Goal: Task Accomplishment & Management: Complete application form

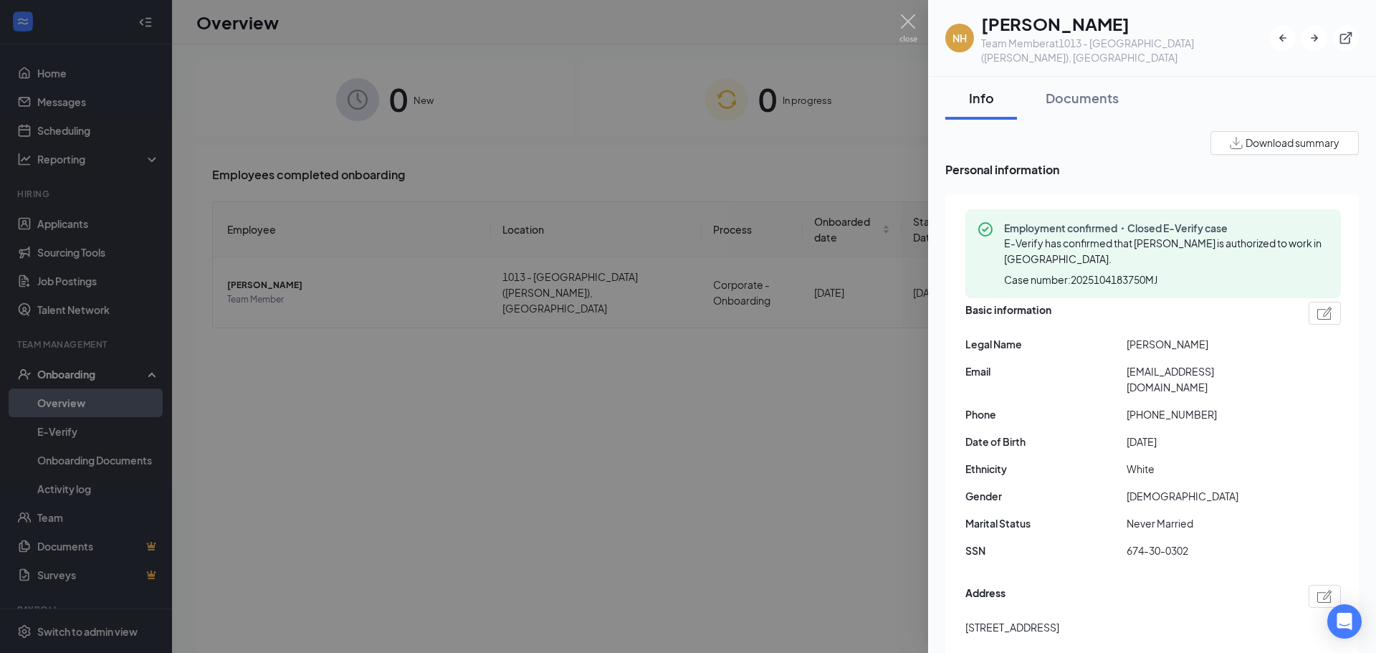
click at [381, 437] on div at bounding box center [688, 326] width 1376 height 653
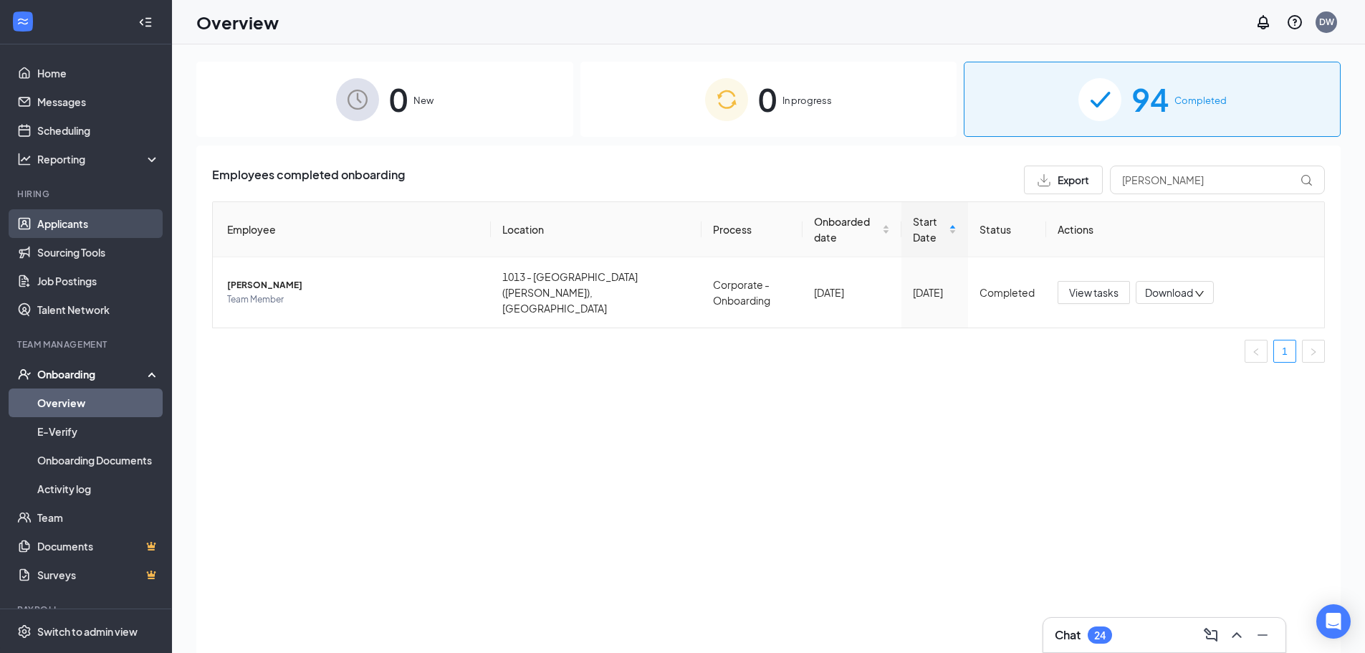
click at [68, 219] on link "Applicants" at bounding box center [98, 223] width 123 height 29
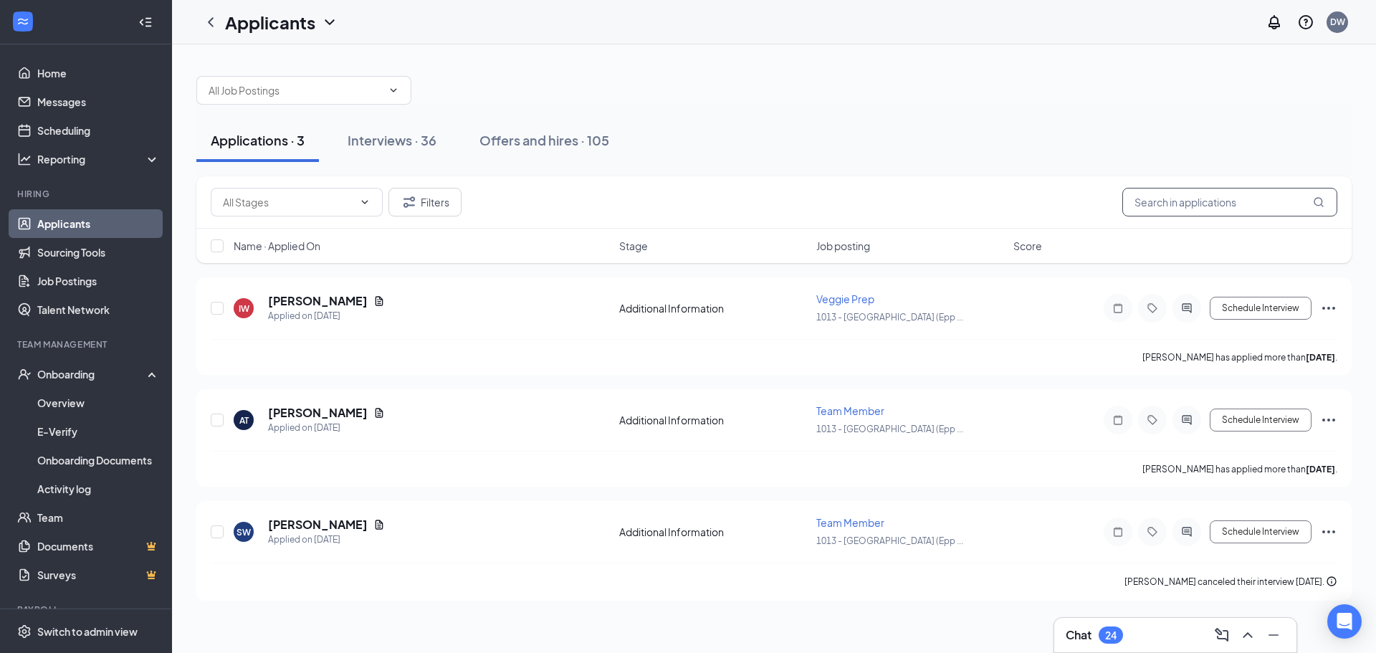
click at [1208, 205] on input "text" at bounding box center [1229, 202] width 215 height 29
type input "ginniefer"
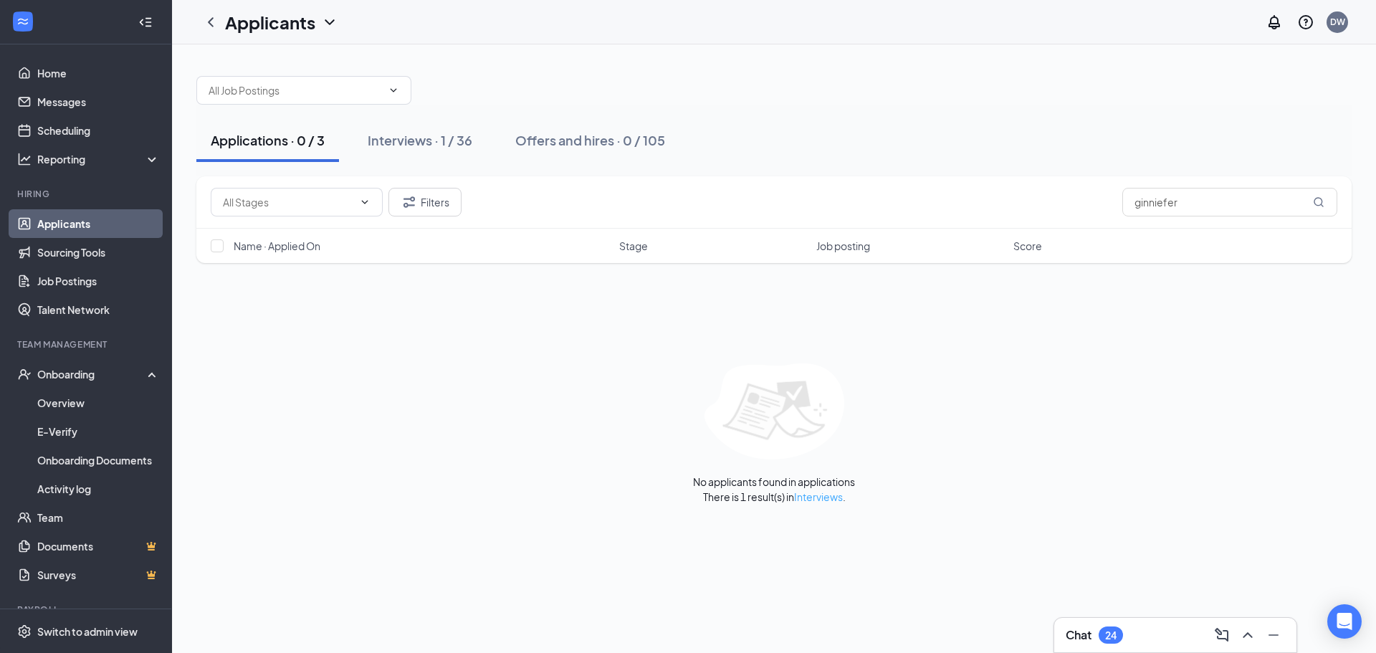
click at [811, 499] on link "Interviews" at bounding box center [818, 496] width 49 height 13
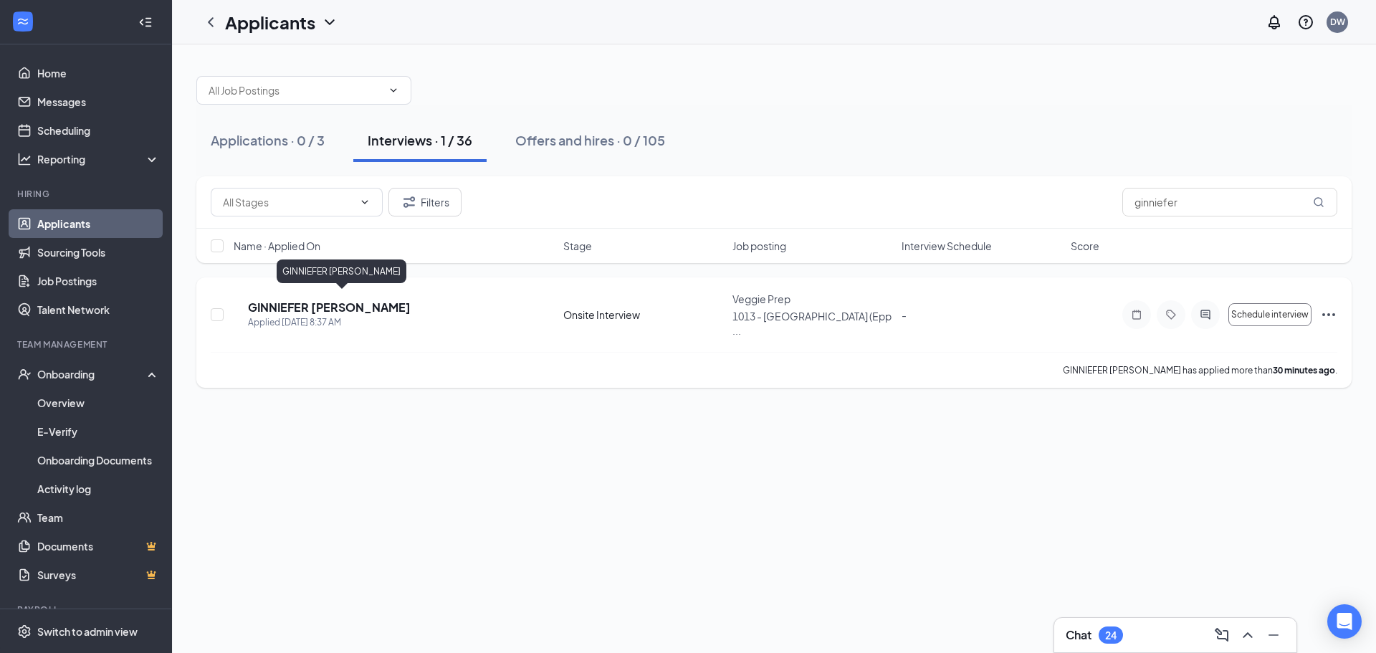
click at [327, 304] on h5 "GINNIEFER [PERSON_NAME]" at bounding box center [329, 308] width 163 height 16
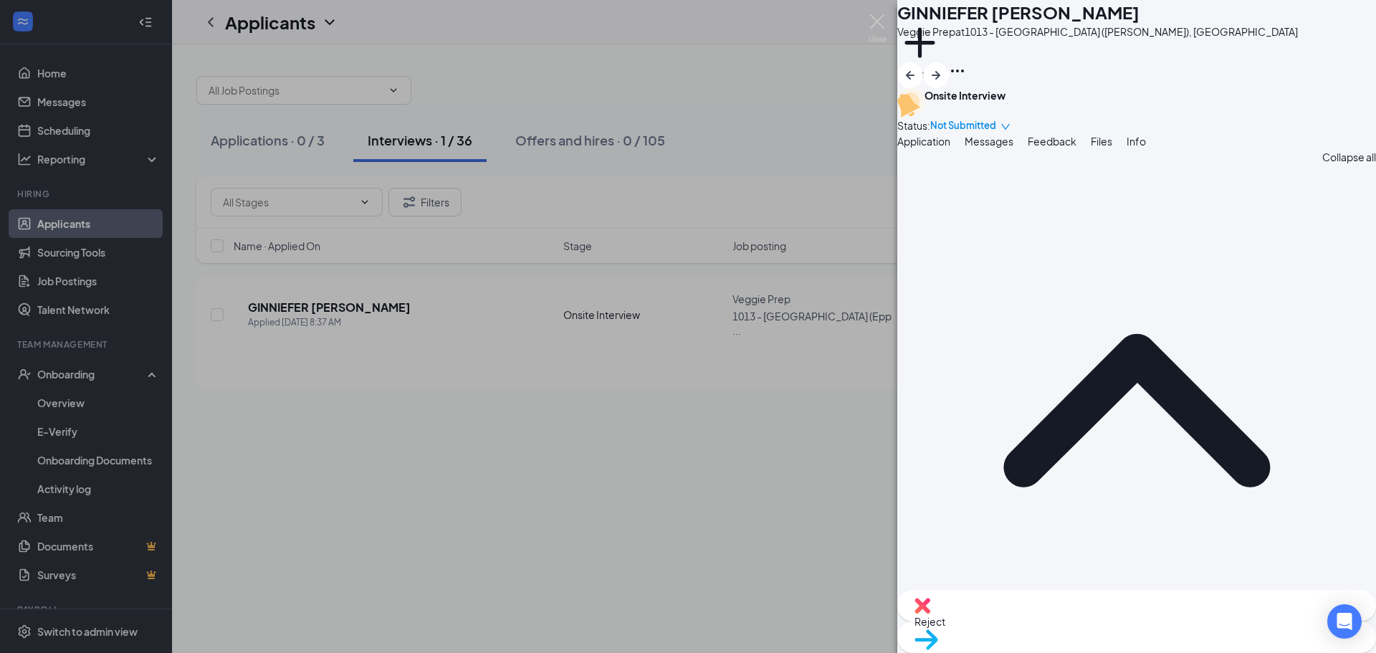
click at [1187, 650] on span "Move to stage" at bounding box center [1137, 658] width 444 height 16
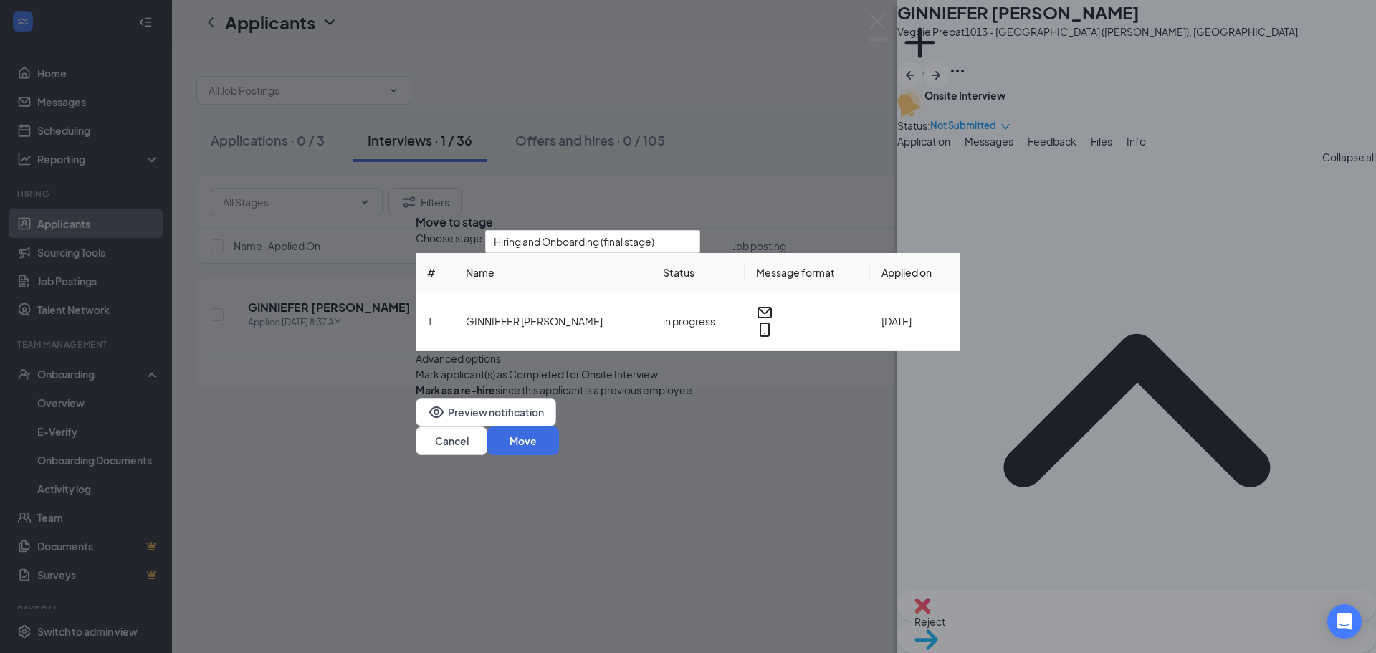
click at [416, 382] on button "button" at bounding box center [416, 374] width 0 height 16
click at [559, 455] on button "Move" at bounding box center [523, 440] width 72 height 29
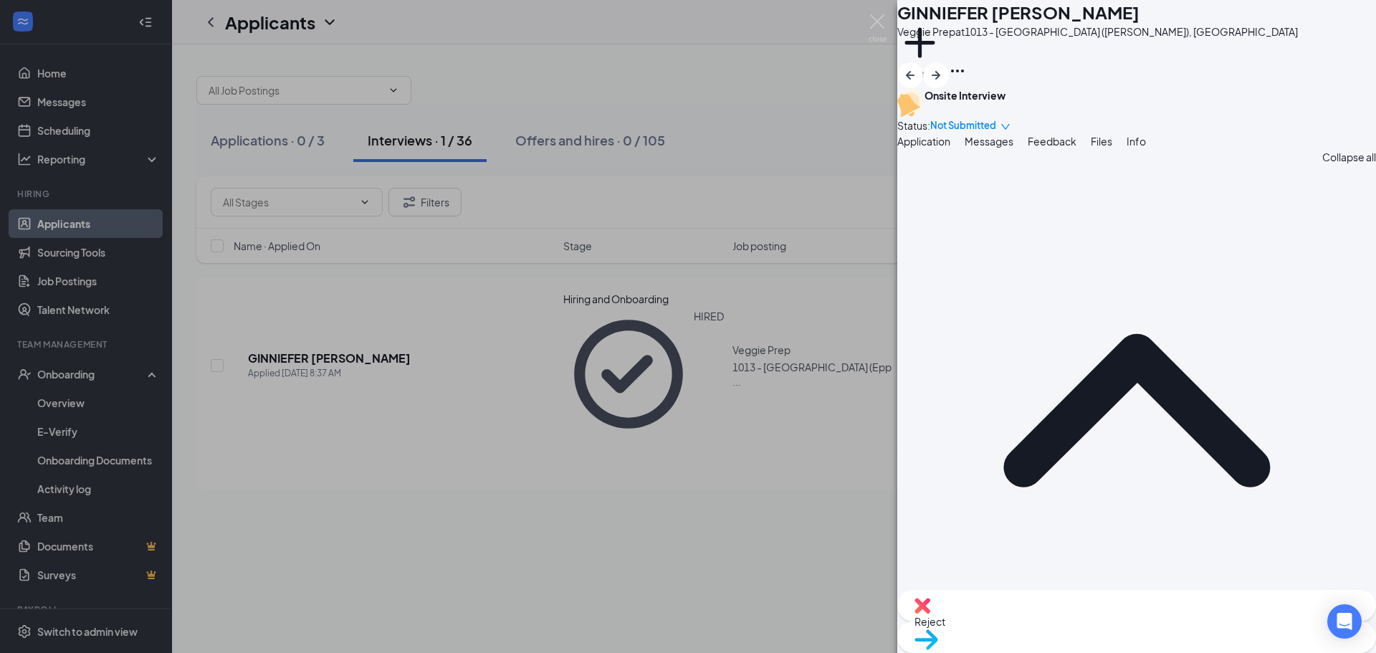
click at [70, 381] on div "GW GINNIEFER [PERSON_NAME] Prep at 1013 - [GEOGRAPHIC_DATA] ([PERSON_NAME]), Ga…" at bounding box center [688, 326] width 1376 height 653
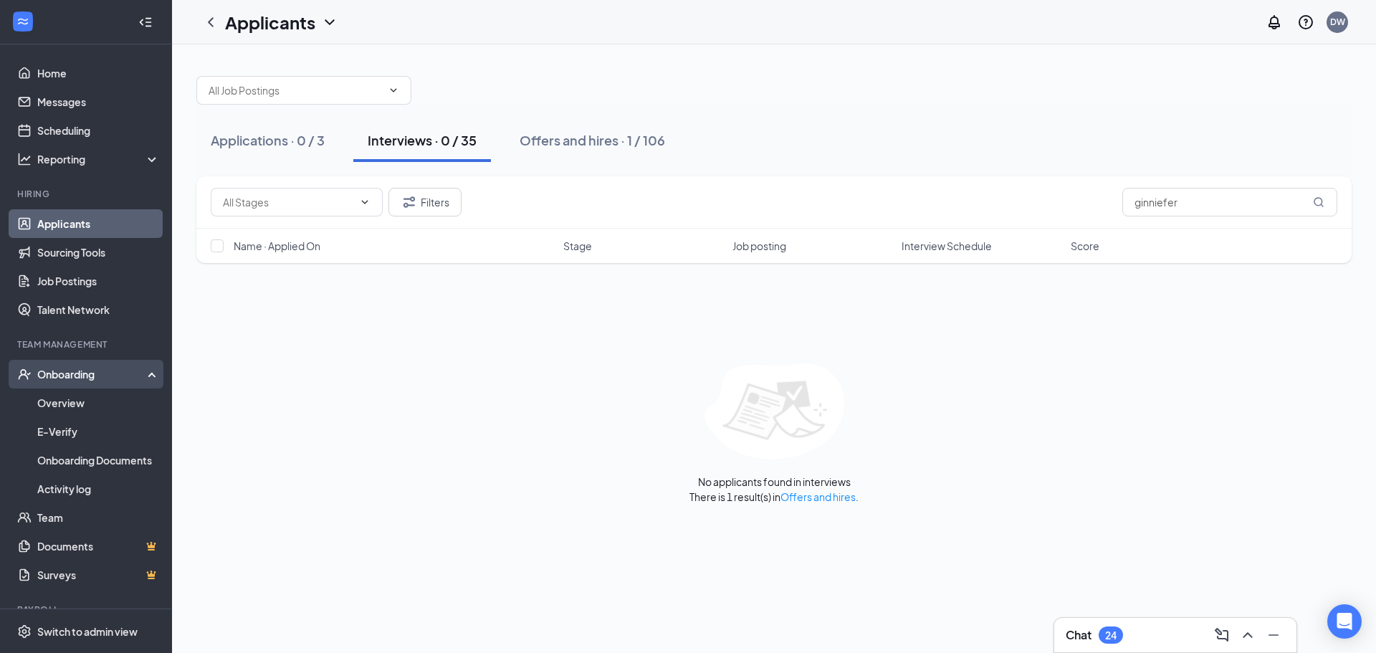
click at [68, 376] on div "Onboarding" at bounding box center [92, 374] width 110 height 14
click at [81, 380] on div "Onboarding" at bounding box center [92, 374] width 110 height 14
click at [67, 399] on link "Overview" at bounding box center [98, 402] width 123 height 29
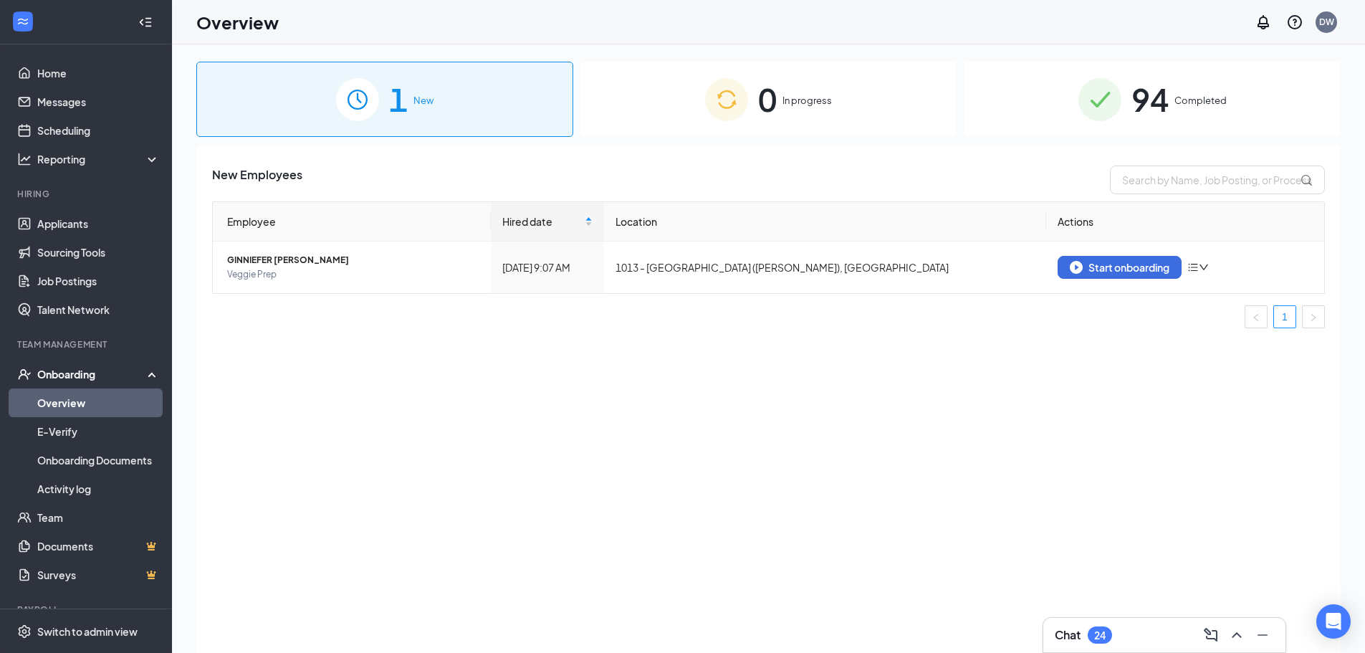
click at [421, 117] on div "1 New" at bounding box center [384, 99] width 377 height 75
click at [1117, 268] on div "Start onboarding" at bounding box center [1120, 267] width 100 height 13
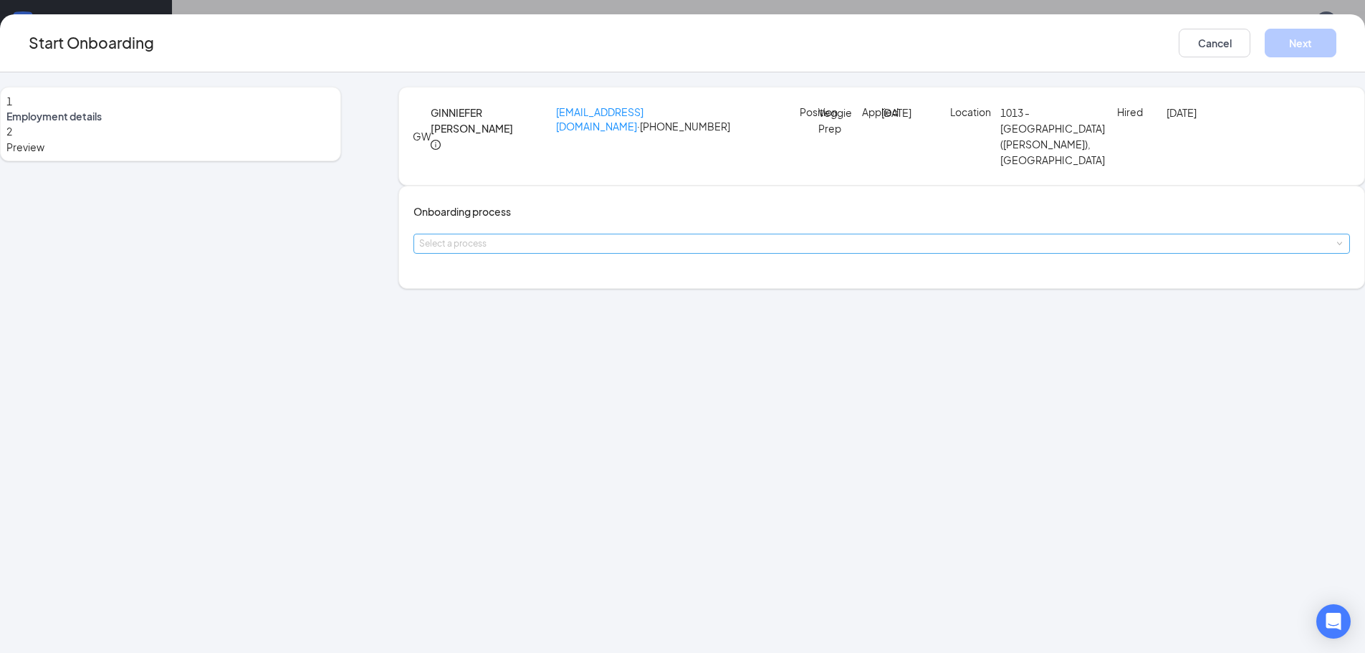
click at [647, 251] on div "Select a process" at bounding box center [878, 244] width 919 height 14
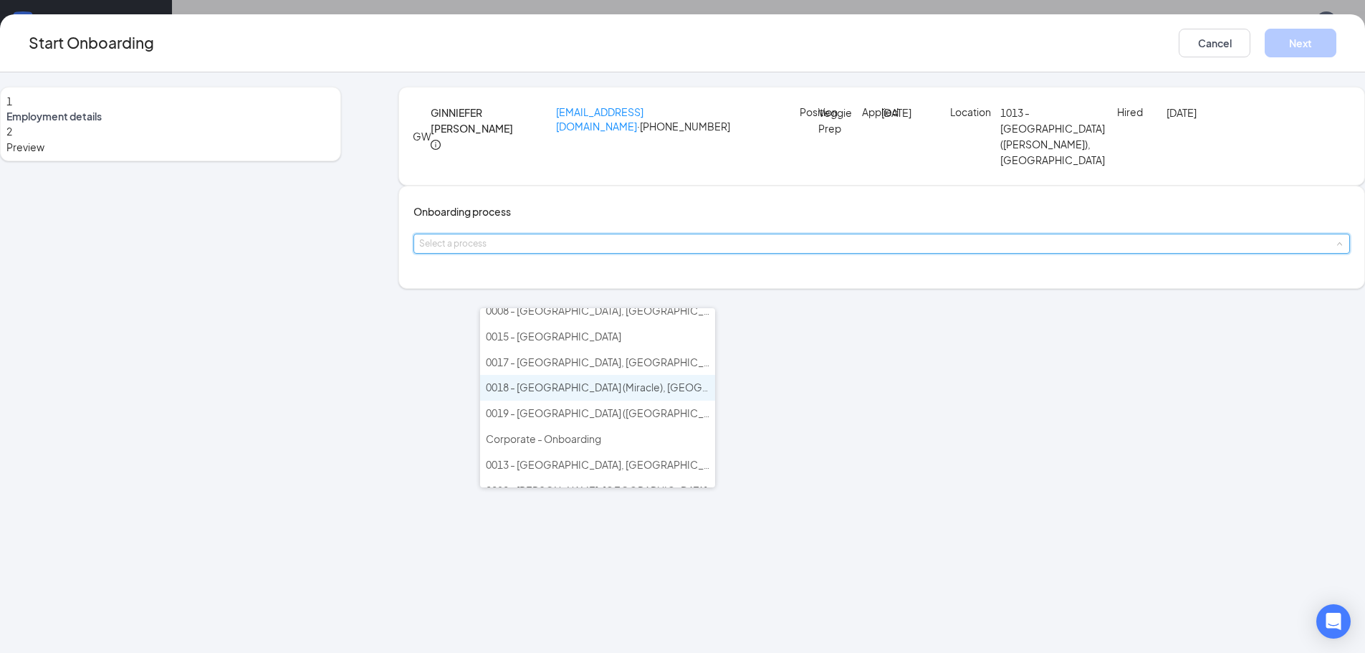
scroll to position [215, 0]
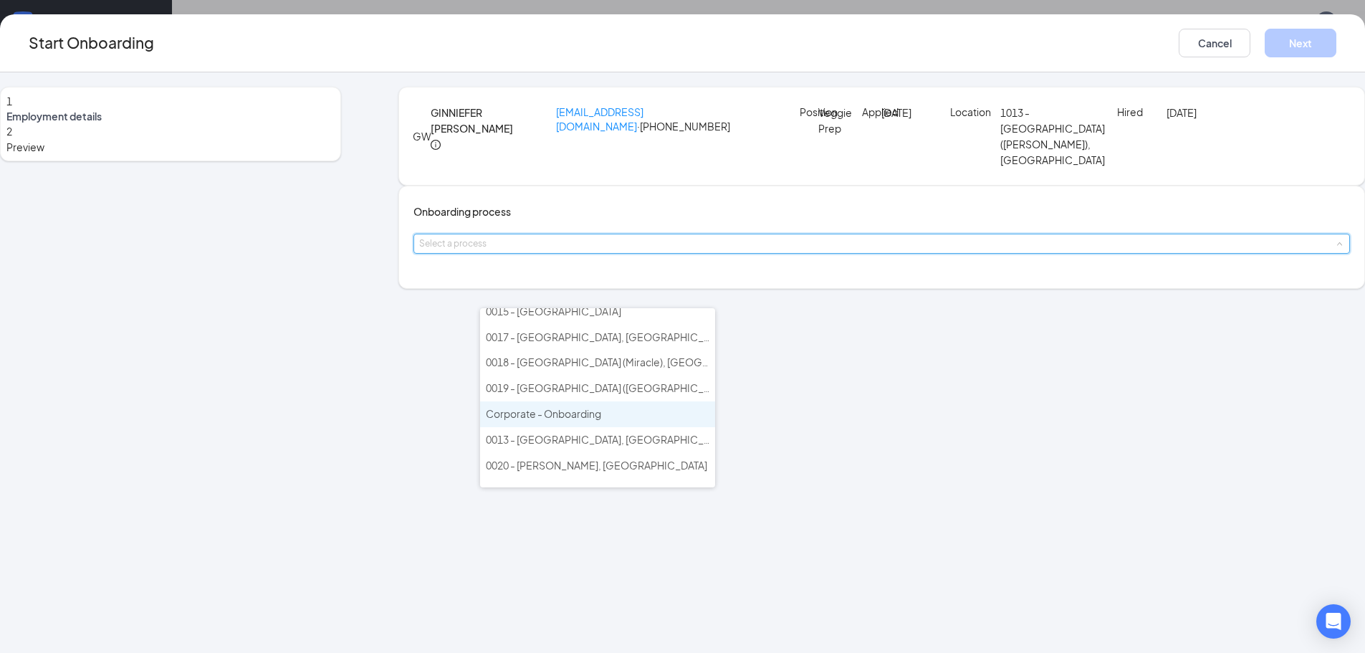
click at [578, 415] on span "Corporate - Onboarding" at bounding box center [543, 413] width 115 height 13
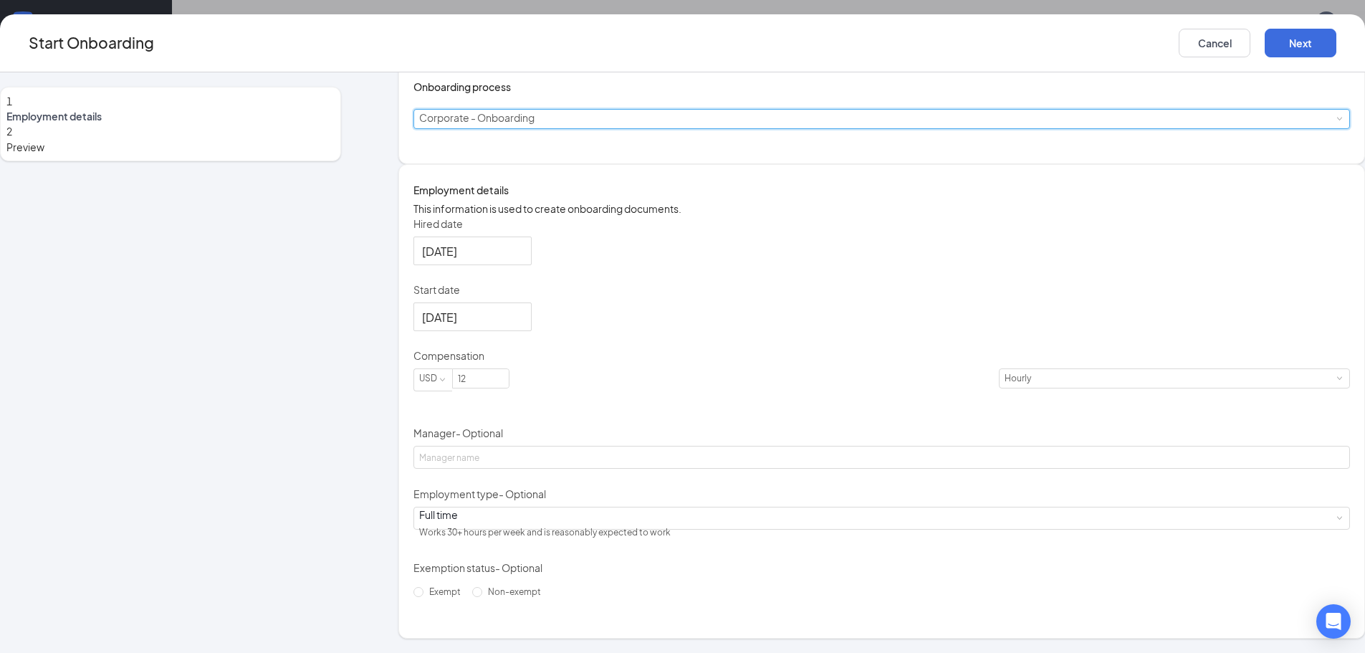
scroll to position [143, 0]
click at [523, 260] on div at bounding box center [472, 251] width 101 height 18
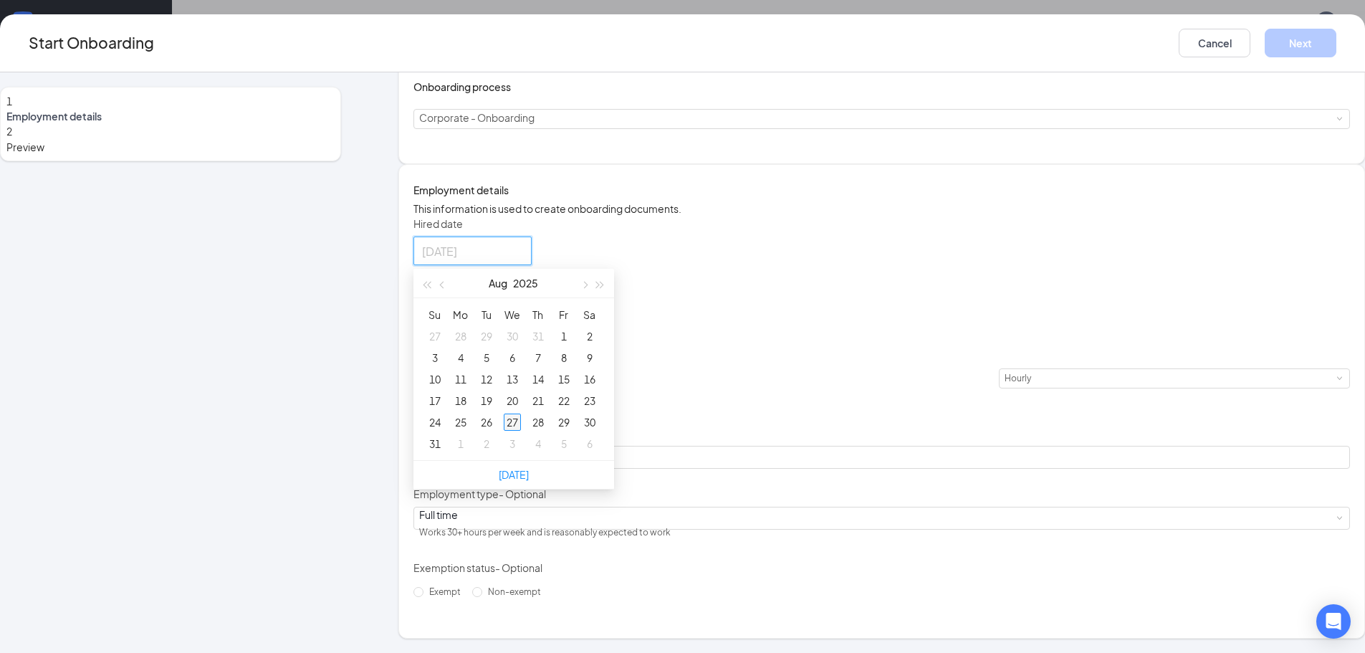
type input "[DATE]"
click at [521, 431] on div "27" at bounding box center [512, 422] width 17 height 17
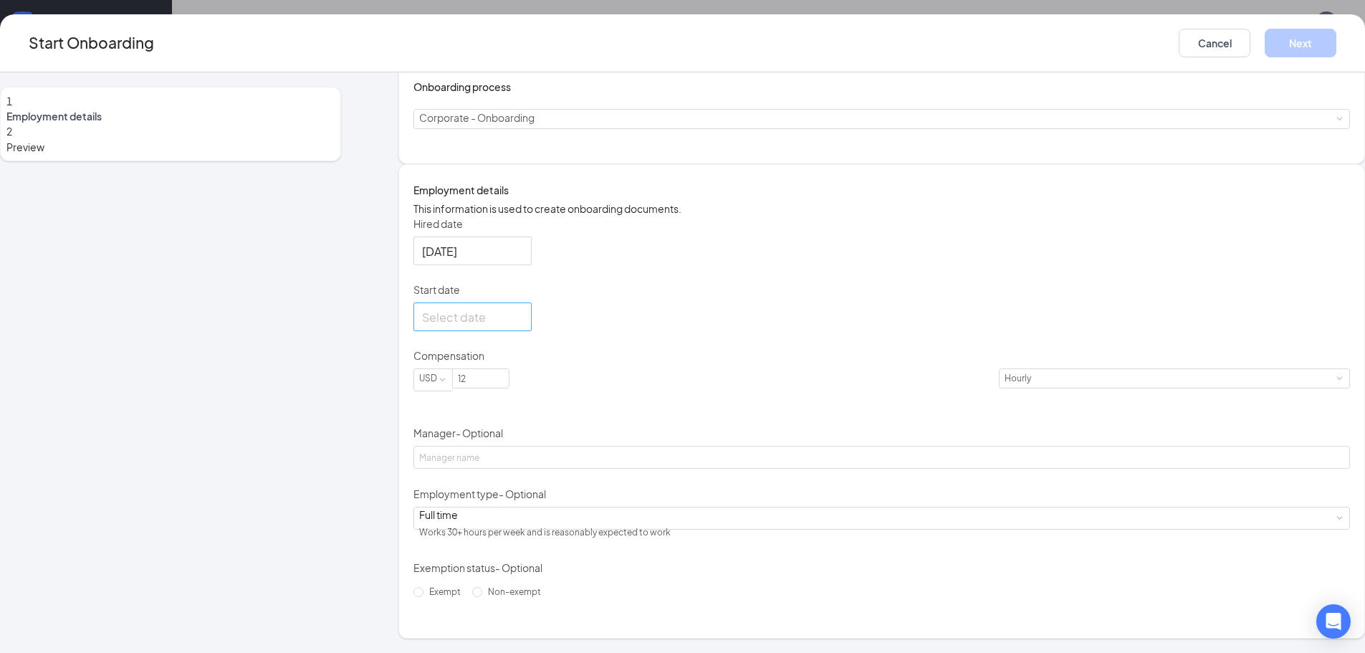
click at [523, 326] on div at bounding box center [472, 317] width 101 height 18
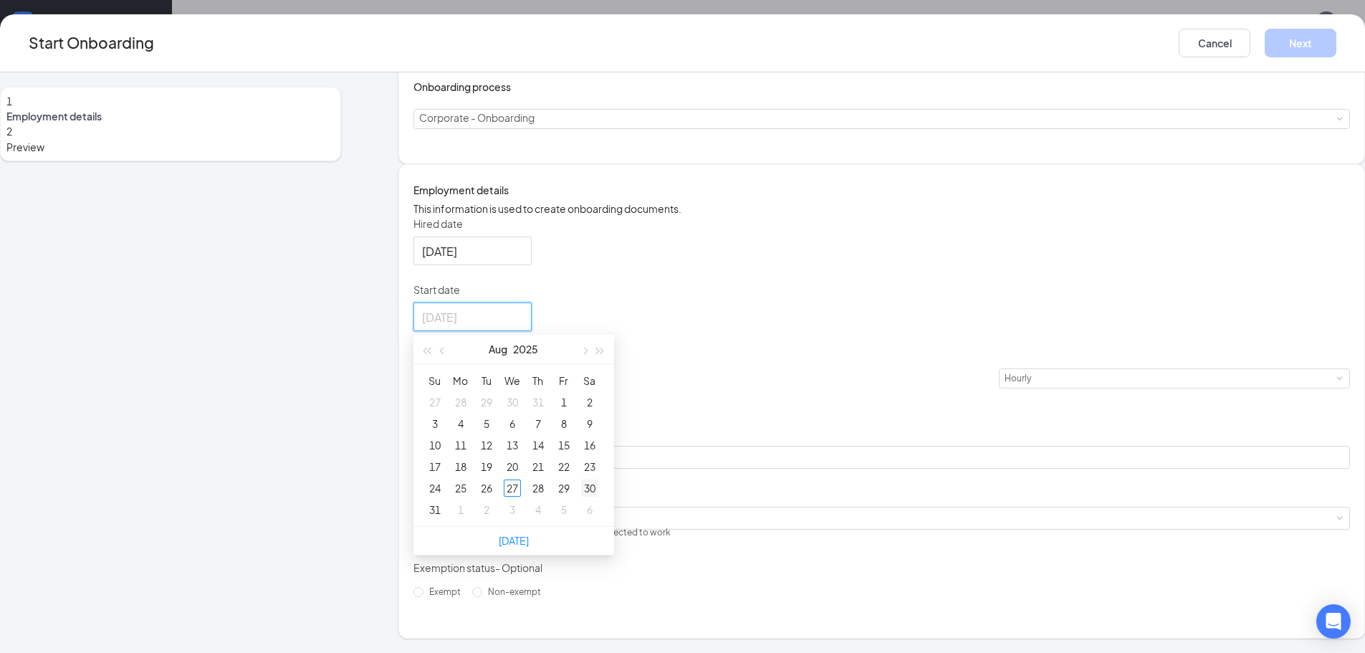
type input "[DATE]"
click at [599, 497] on div "30" at bounding box center [589, 488] width 17 height 17
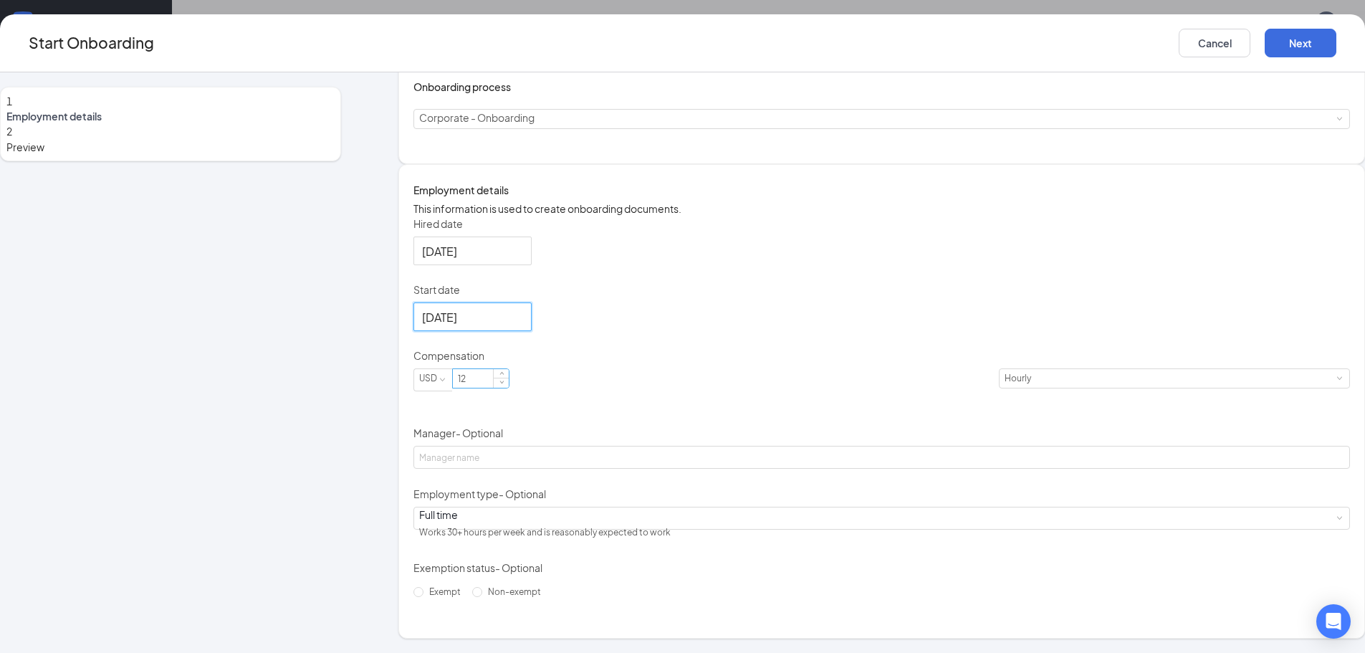
click at [509, 388] on input "12" at bounding box center [481, 378] width 56 height 19
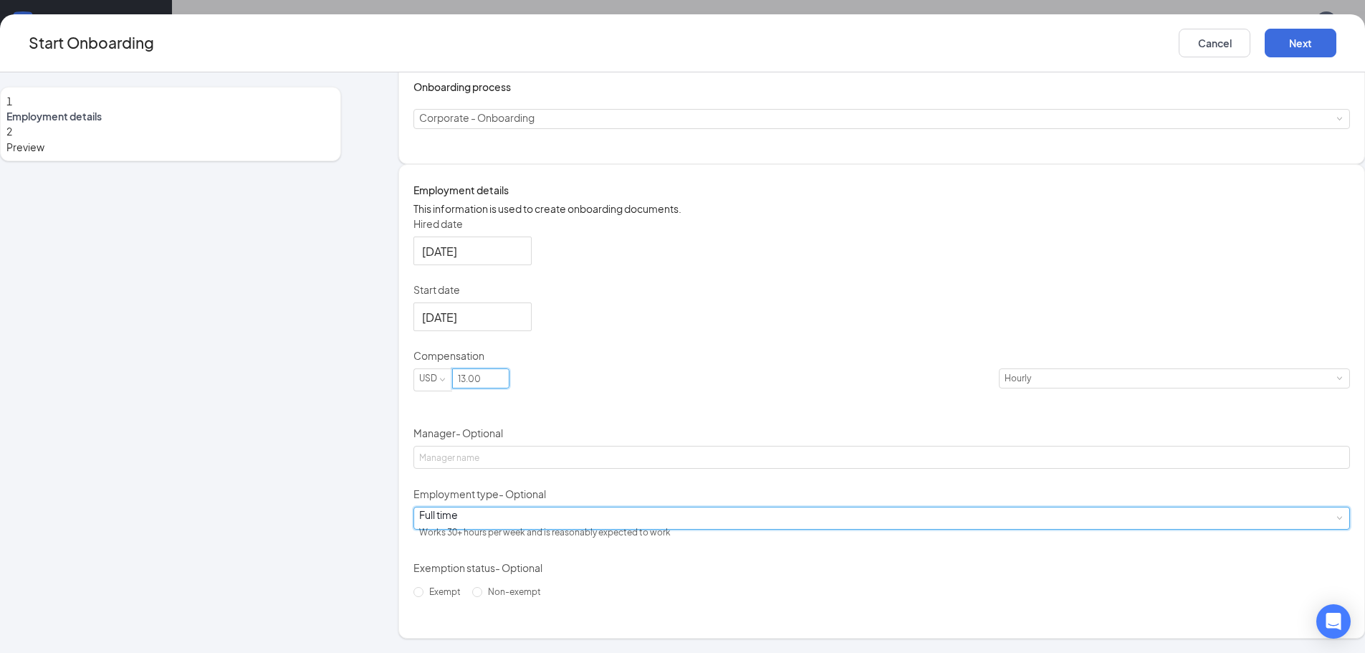
type input "13"
click at [558, 529] on div "Full time Works 30+ hours per week and is reasonably expected to work" at bounding box center [881, 518] width 925 height 22
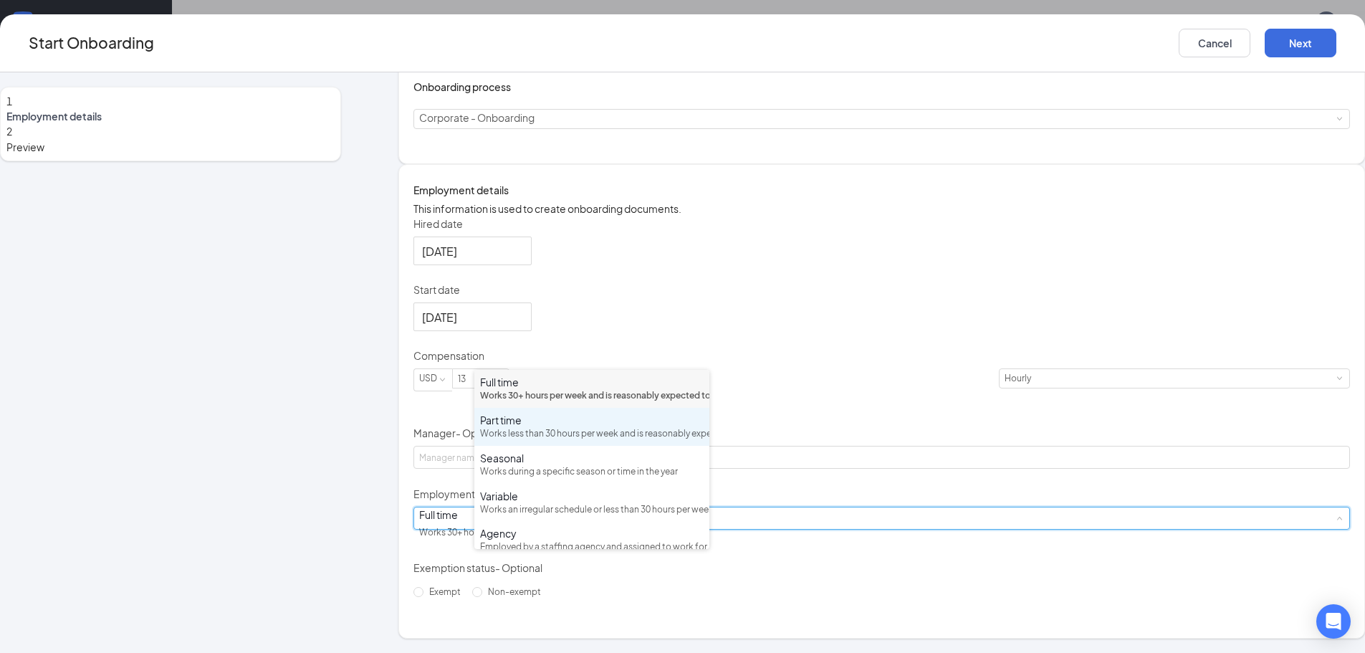
click at [514, 441] on div "Works less than 30 hours per week and is reasonably expected to work" at bounding box center [592, 434] width 224 height 14
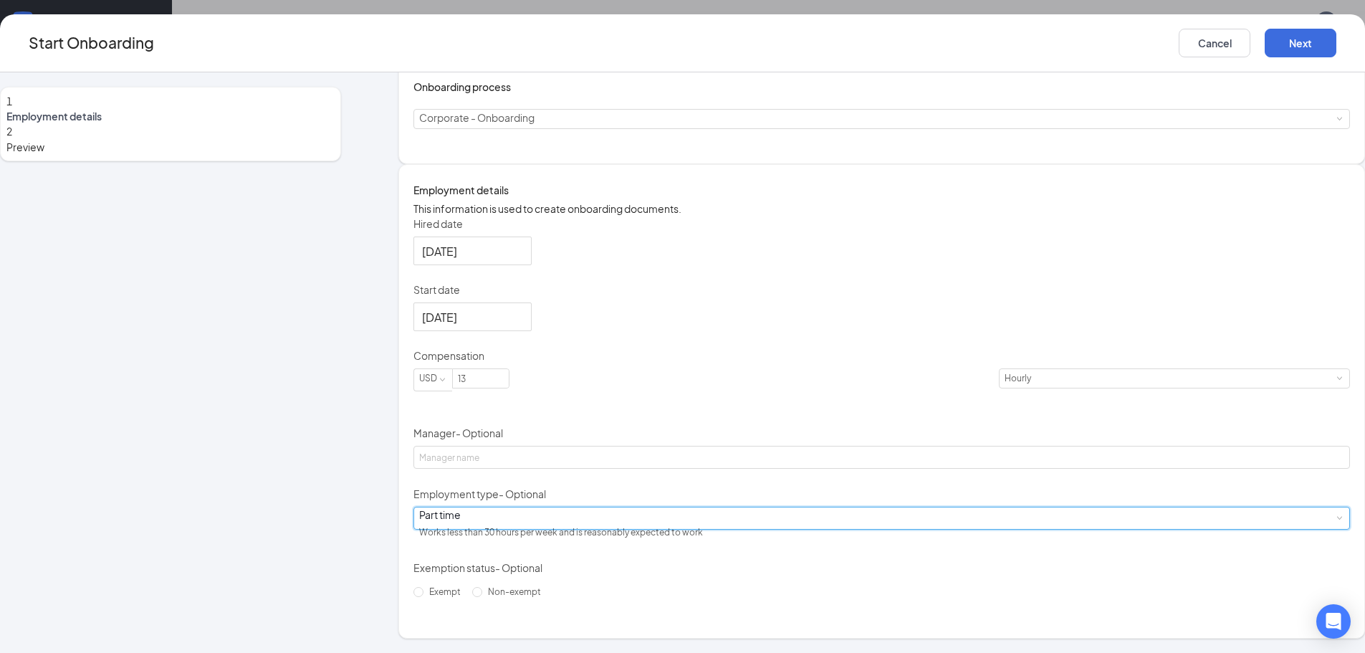
scroll to position [0, 0]
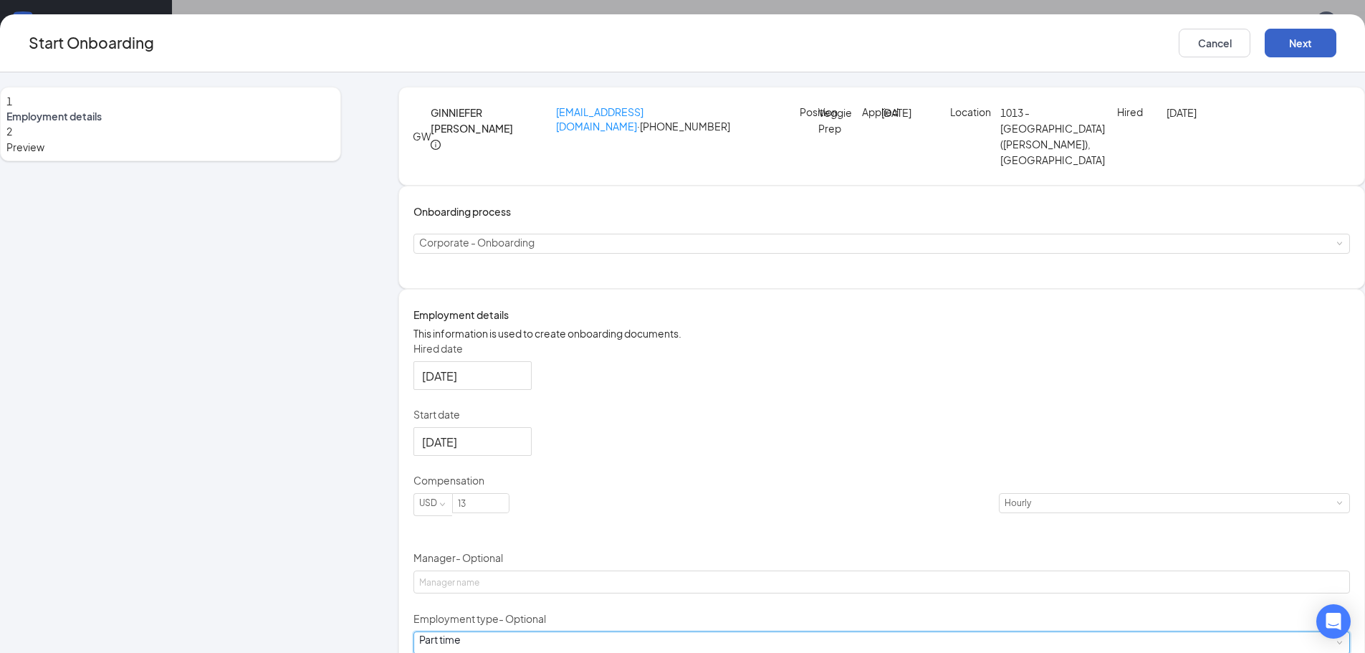
click at [1265, 39] on button "Next" at bounding box center [1301, 43] width 72 height 29
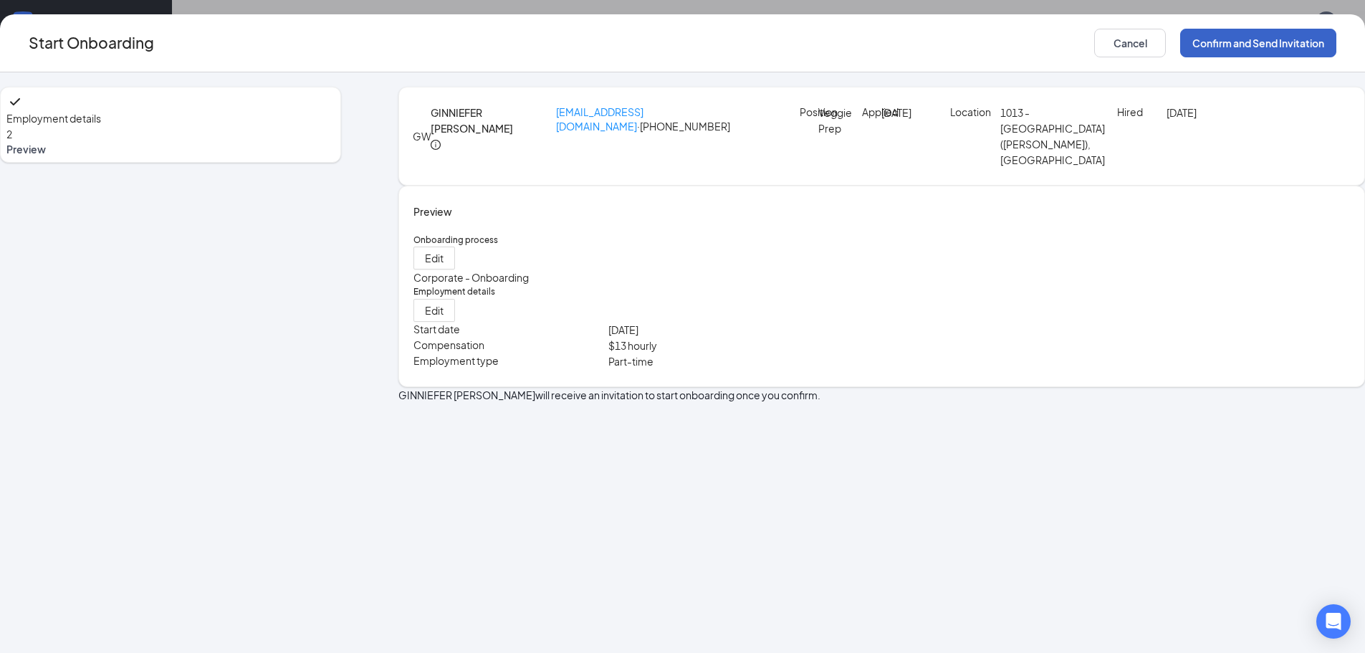
click at [1181, 49] on button "Confirm and Send Invitation" at bounding box center [1259, 43] width 156 height 29
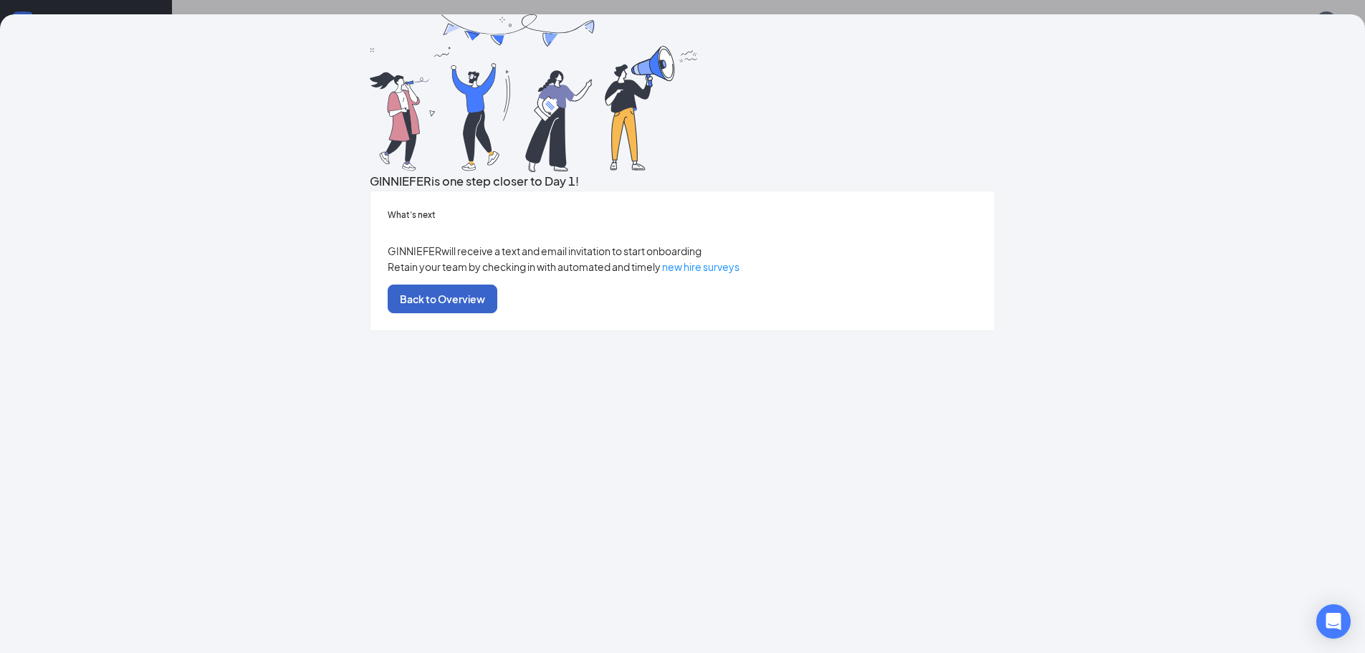
click at [497, 313] on button "Back to Overview" at bounding box center [443, 299] width 110 height 29
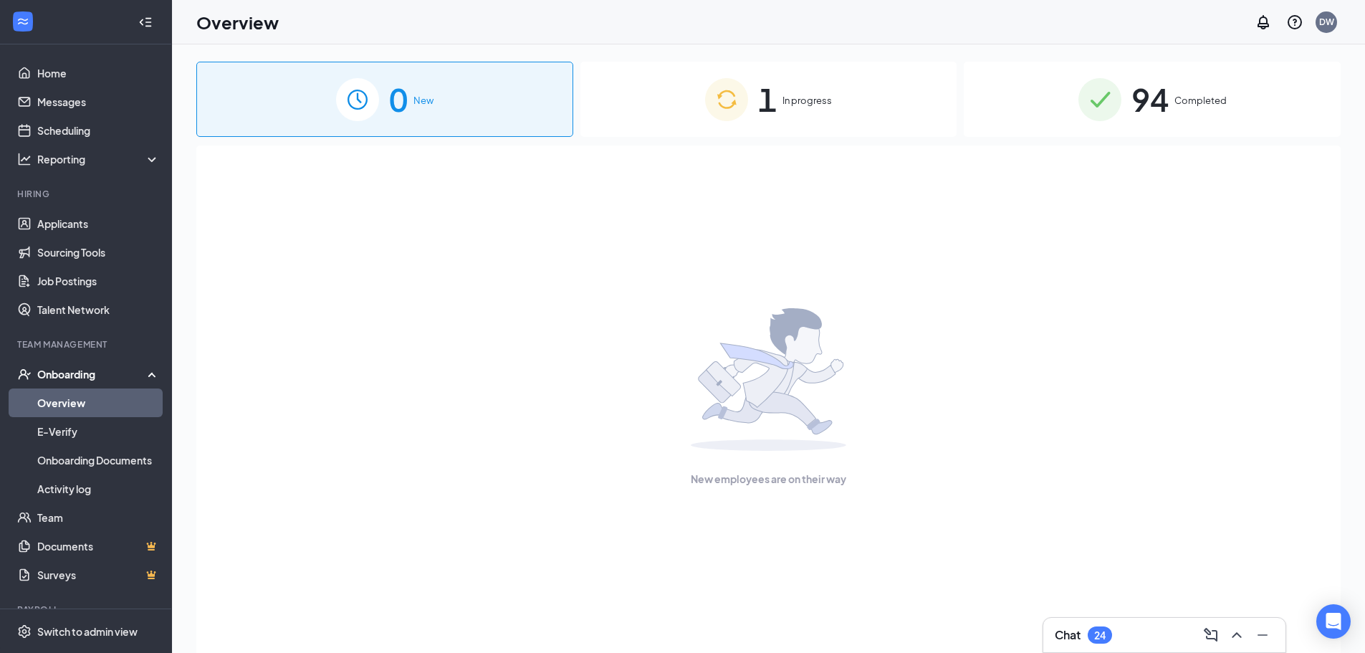
click at [795, 101] on span "In progress" at bounding box center [807, 100] width 49 height 14
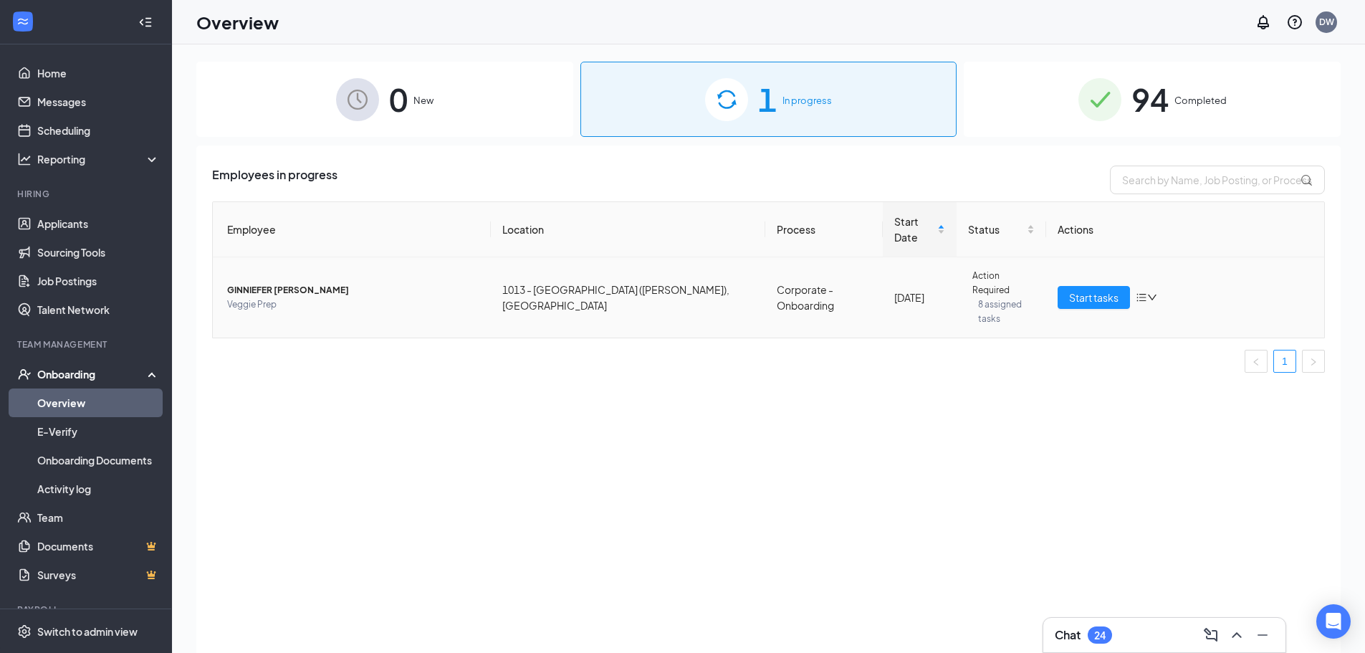
click at [285, 283] on span "GINNIEFER [PERSON_NAME]" at bounding box center [353, 290] width 252 height 14
